Goal: Find specific page/section: Find specific page/section

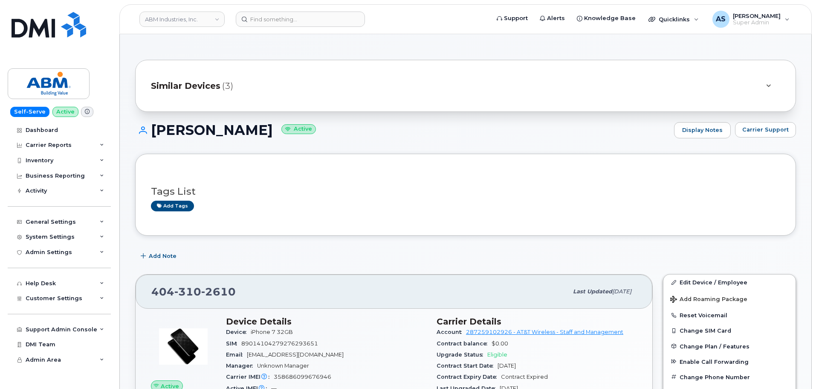
click at [417, 134] on h1 "ERZEBET STEFF Active" at bounding box center [402, 129] width 535 height 15
click at [49, 25] on img at bounding box center [49, 25] width 75 height 26
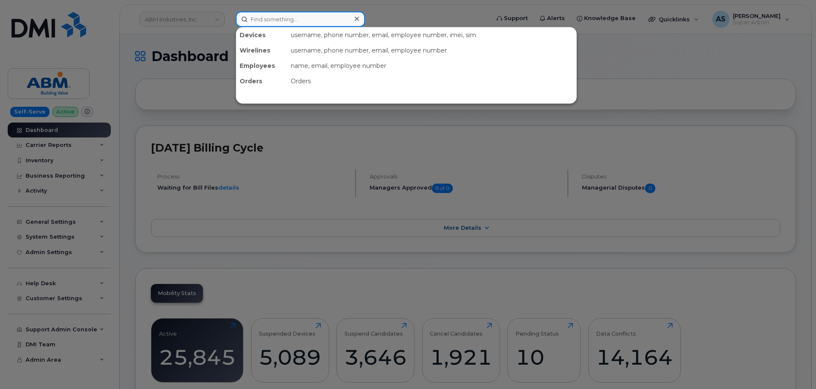
click at [267, 21] on input at bounding box center [300, 19] width 129 height 15
paste input "4093421200"
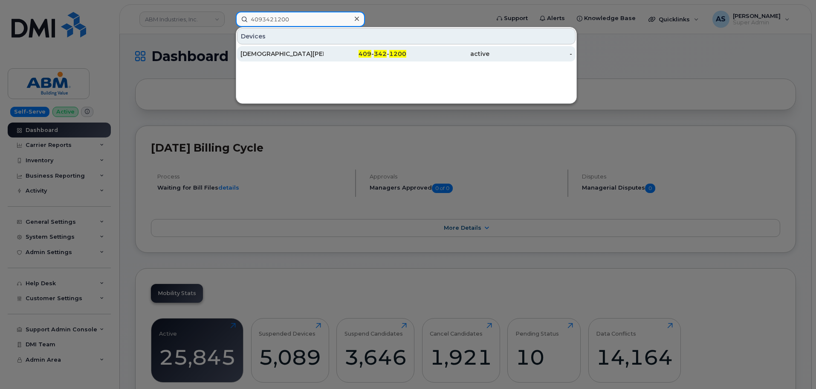
type input "4093421200"
click at [350, 56] on div "409 - 342 - 1200" at bounding box center [365, 53] width 83 height 9
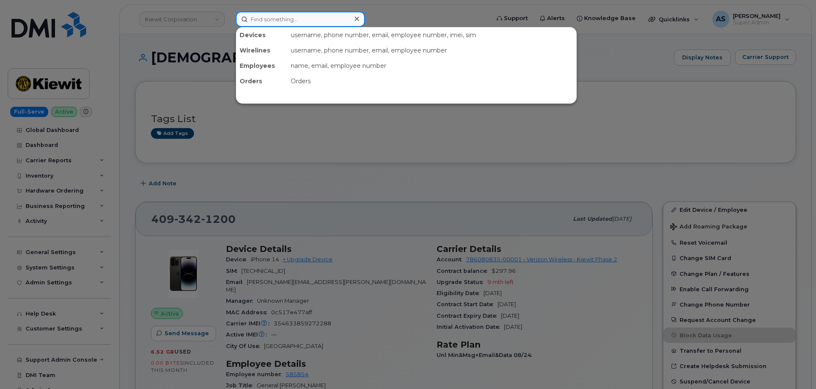
click at [281, 18] on input at bounding box center [300, 19] width 129 height 15
click at [322, 11] on div at bounding box center [408, 194] width 816 height 389
click at [315, 21] on input at bounding box center [300, 19] width 129 height 15
paste input "Jenn Lopez Campbell"
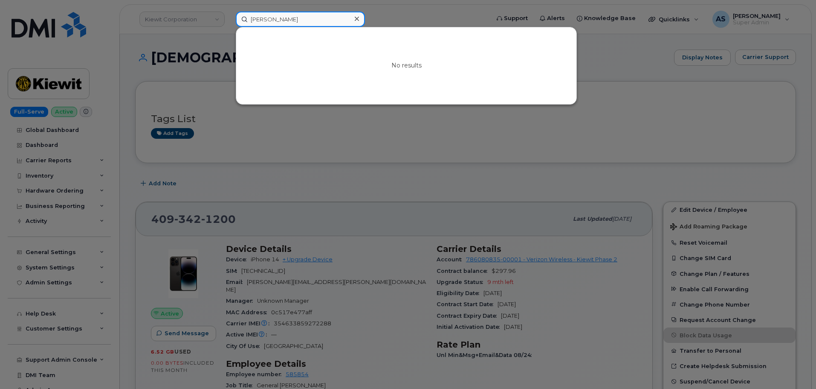
type input "Jenn Lopez Campbell"
click at [207, 70] on div at bounding box center [408, 194] width 816 height 389
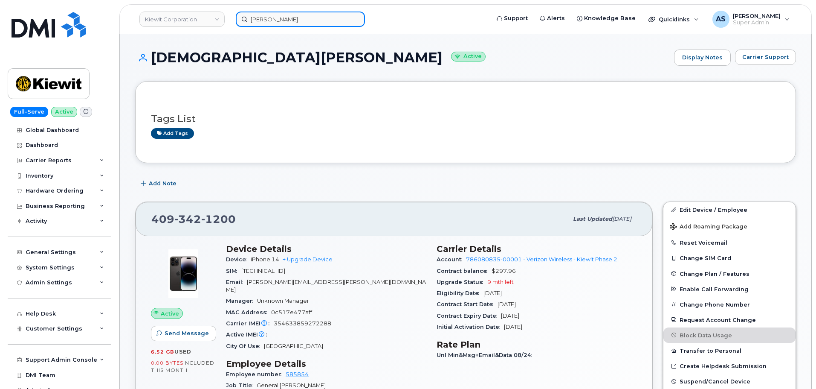
click at [229, 27] on div "Jenn Lopez Campbell" at bounding box center [360, 19] width 262 height 15
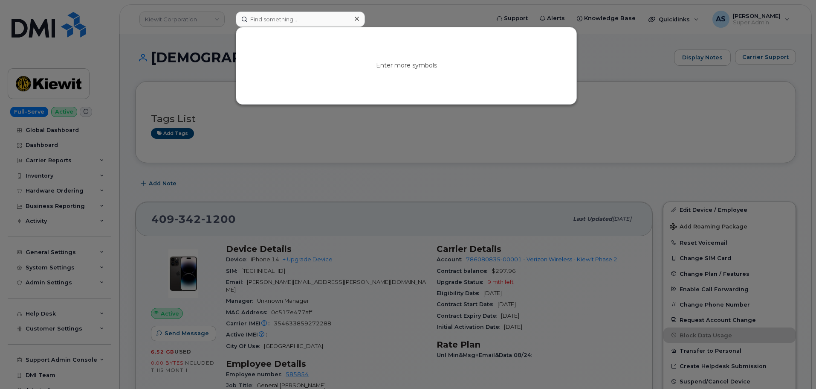
click at [180, 61] on div at bounding box center [408, 194] width 816 height 389
click at [296, 25] on input at bounding box center [300, 19] width 129 height 15
paste input "469-307-4233"
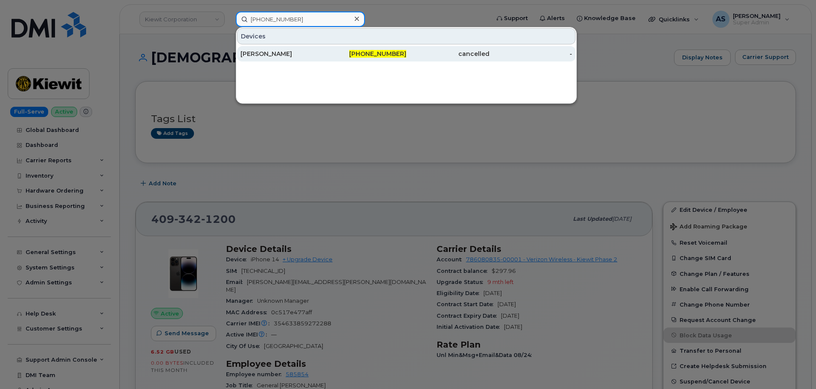
type input "469-307-4233"
click at [308, 54] on div "Jennifer Campbell" at bounding box center [282, 53] width 83 height 9
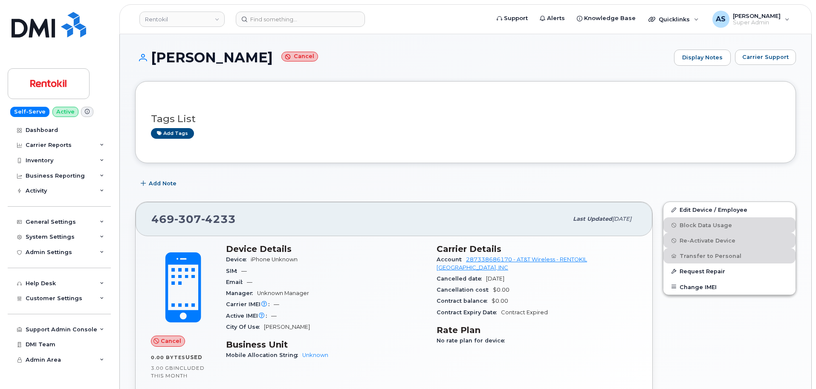
drag, startPoint x: 413, startPoint y: 181, endPoint x: 409, endPoint y: 179, distance: 5.0
click at [410, 179] on div "Add Note" at bounding box center [465, 183] width 661 height 15
